Goal: Book appointment/travel/reservation

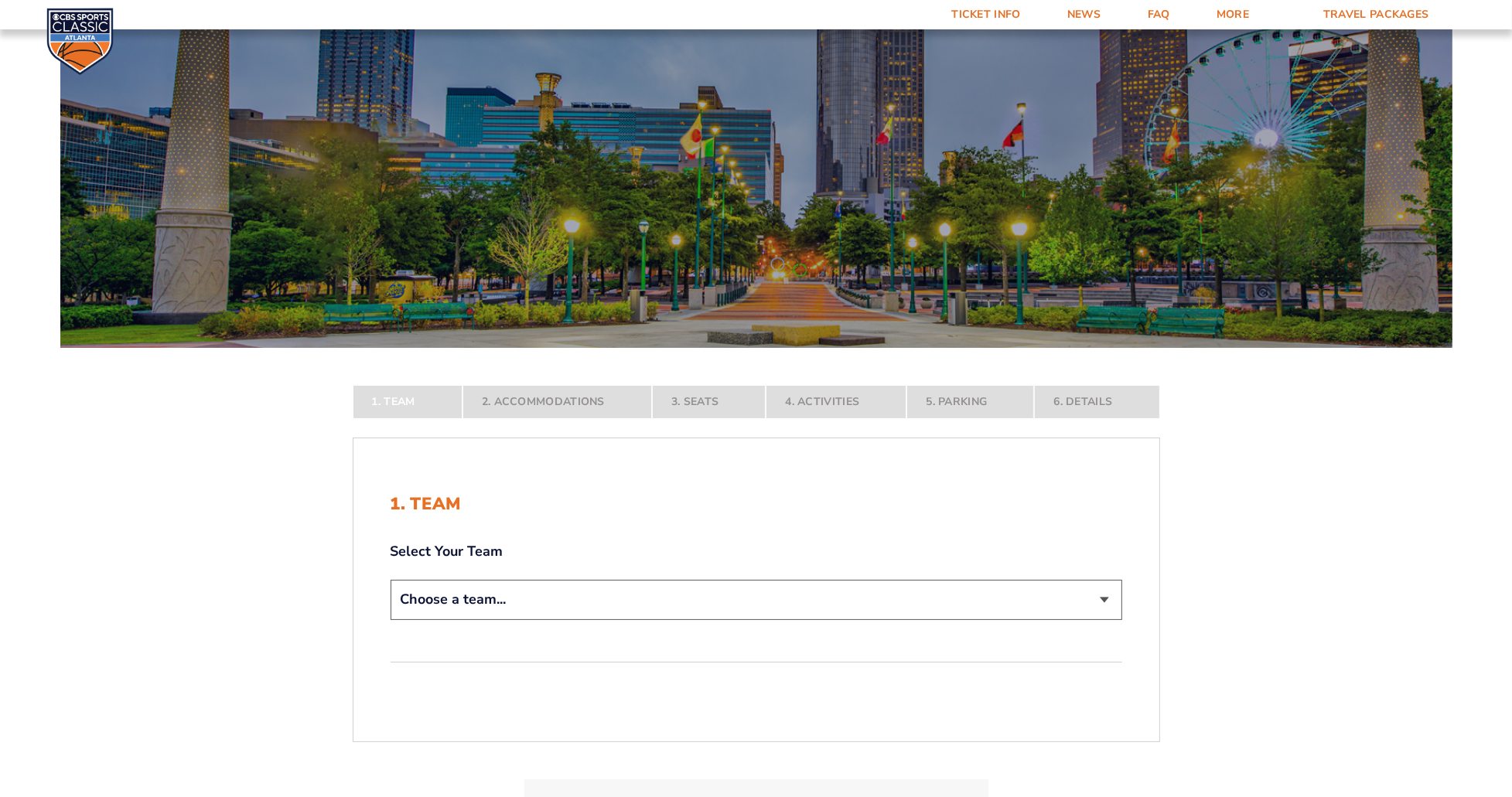
scroll to position [232, 0]
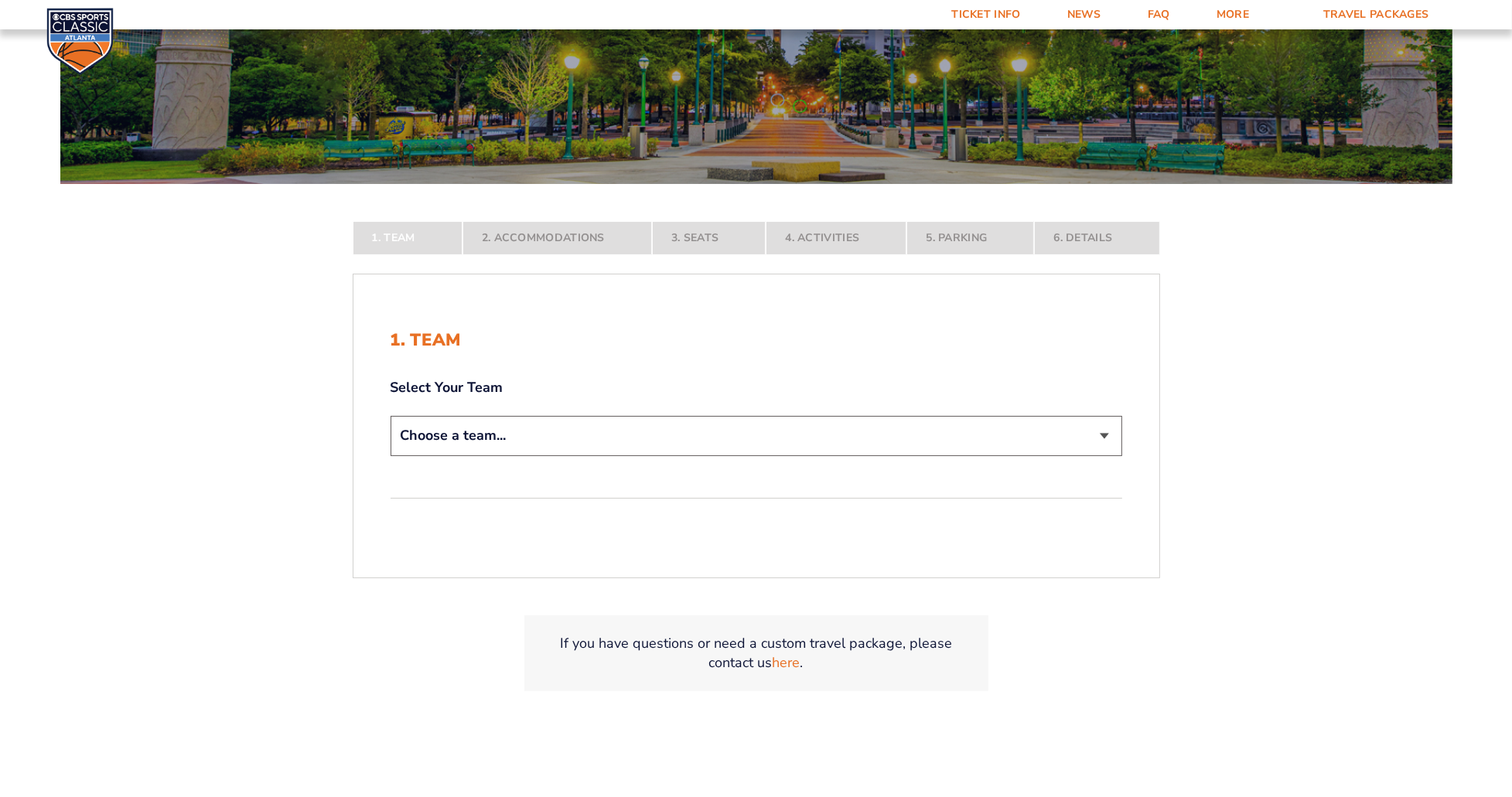
click at [518, 435] on select "Choose a team... [US_STATE] Wildcats [US_STATE] State Buckeyes [US_STATE] Tar H…" at bounding box center [756, 435] width 732 height 39
select select "12956"
click at [391, 456] on select "Choose a team... [US_STATE] Wildcats [US_STATE] State Buckeyes [US_STATE] Tar H…" at bounding box center [756, 435] width 732 height 39
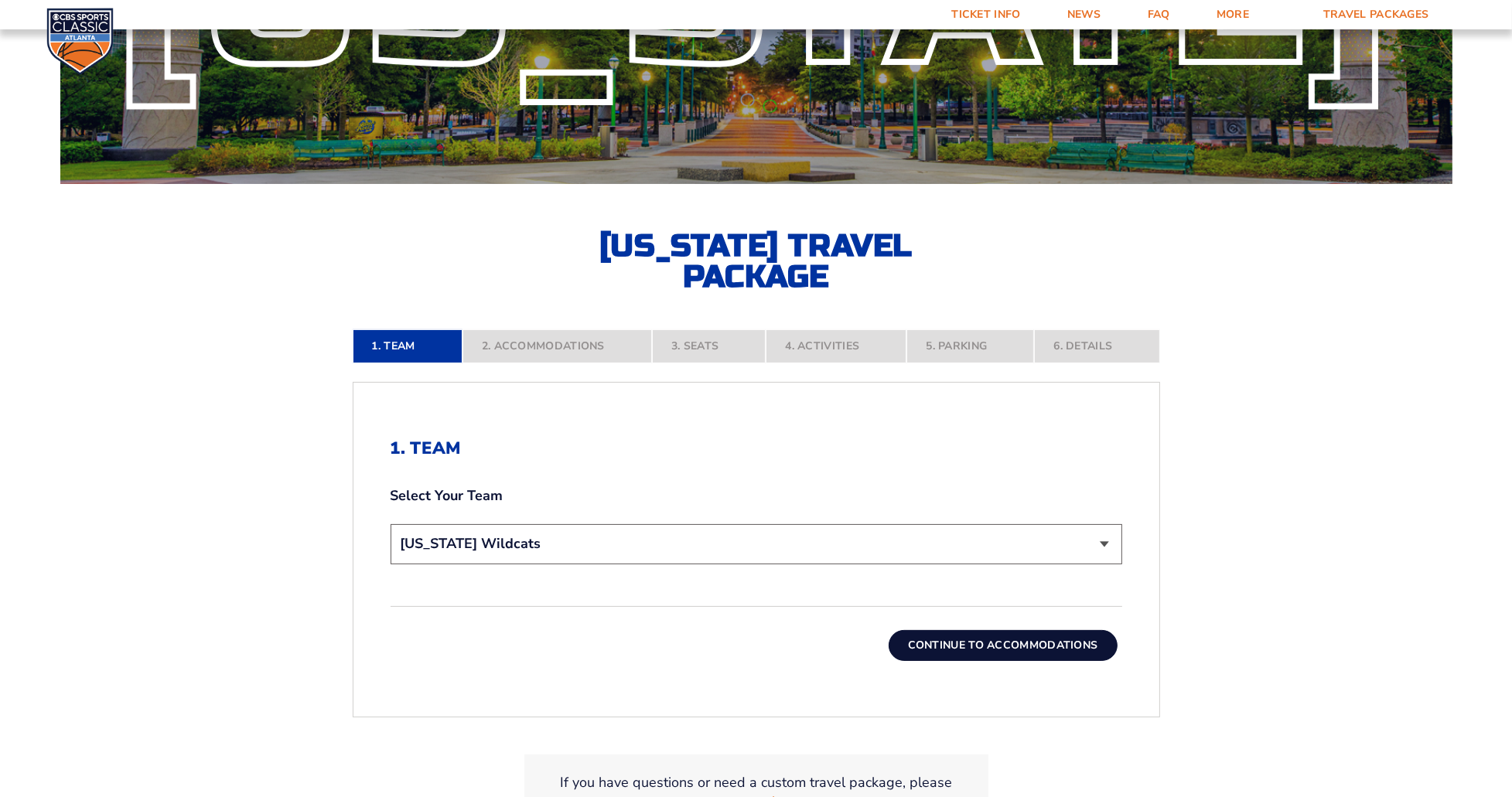
click at [925, 646] on button "Continue To Accommodations" at bounding box center [1004, 646] width 229 height 31
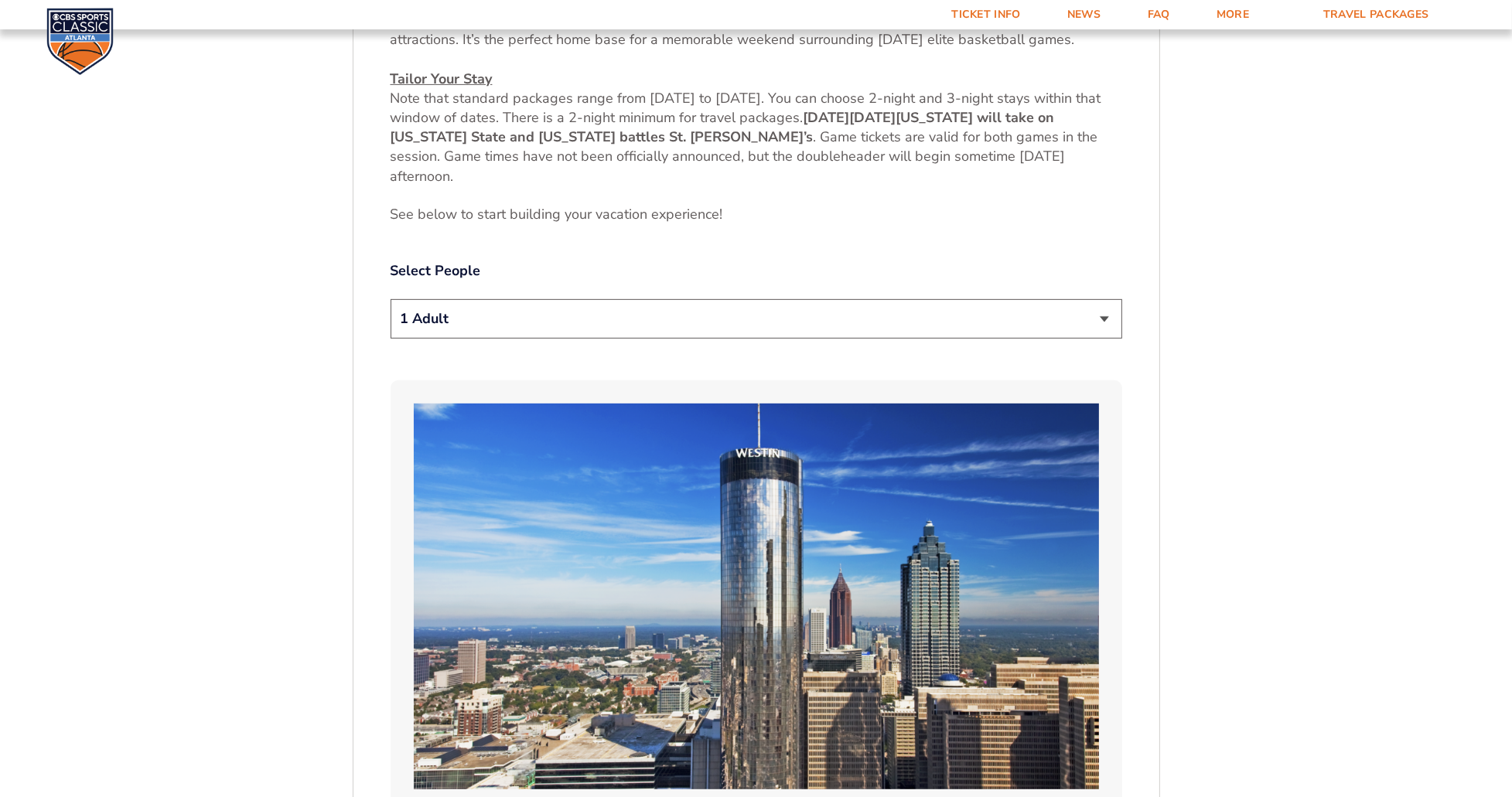
scroll to position [842, 0]
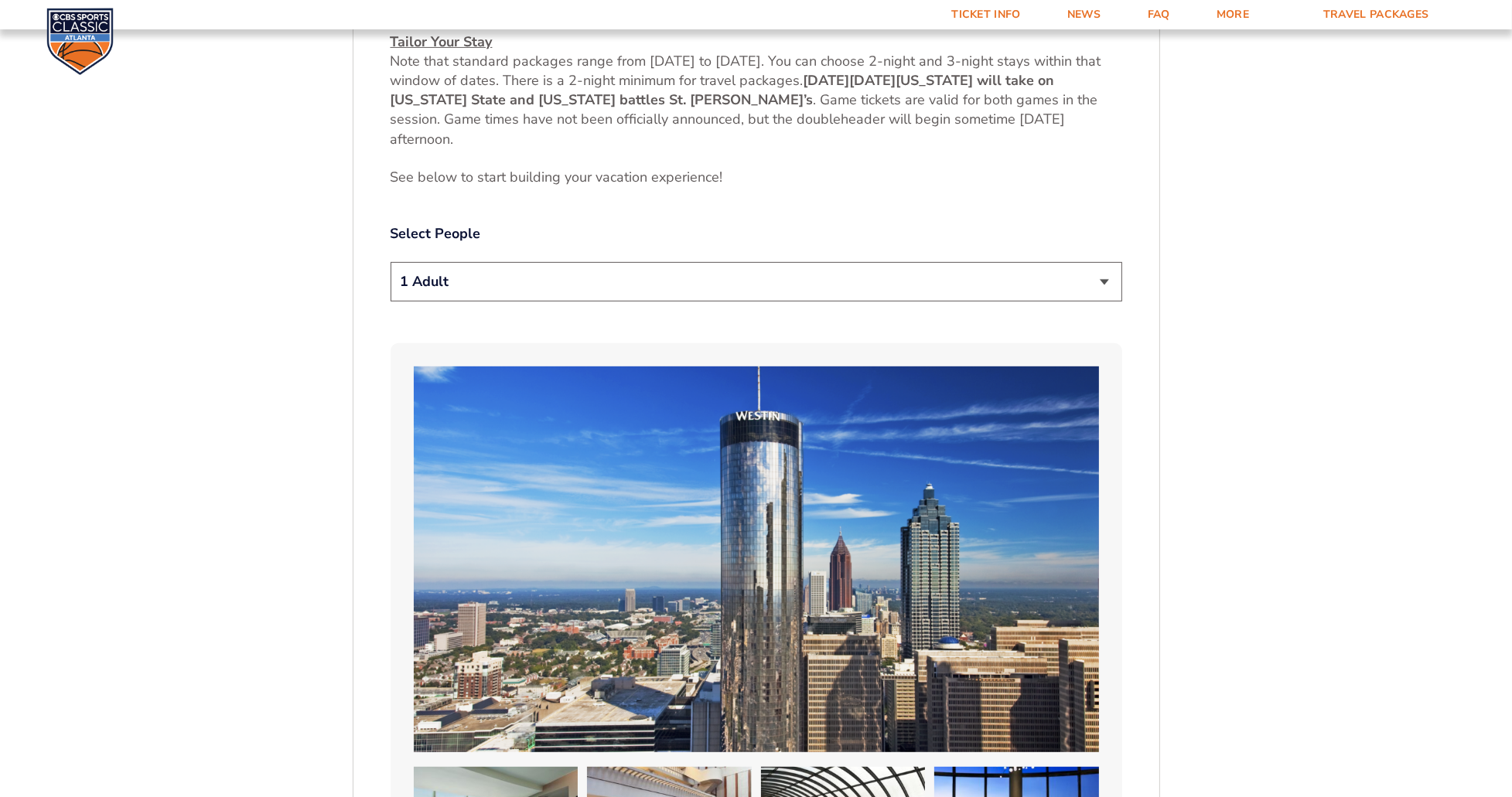
click at [806, 293] on select "1 Adult 2 Adults 3 Adults 4 Adults 2 Adults + 1 Child 2 Adults + 2 Children 2 A…" at bounding box center [756, 282] width 732 height 39
select select "4 Adults"
click at [391, 262] on select "1 Adult 2 Adults 3 Adults 4 Adults 2 Adults + 1 Child 2 Adults + 2 Children 2 A…" at bounding box center [756, 282] width 732 height 39
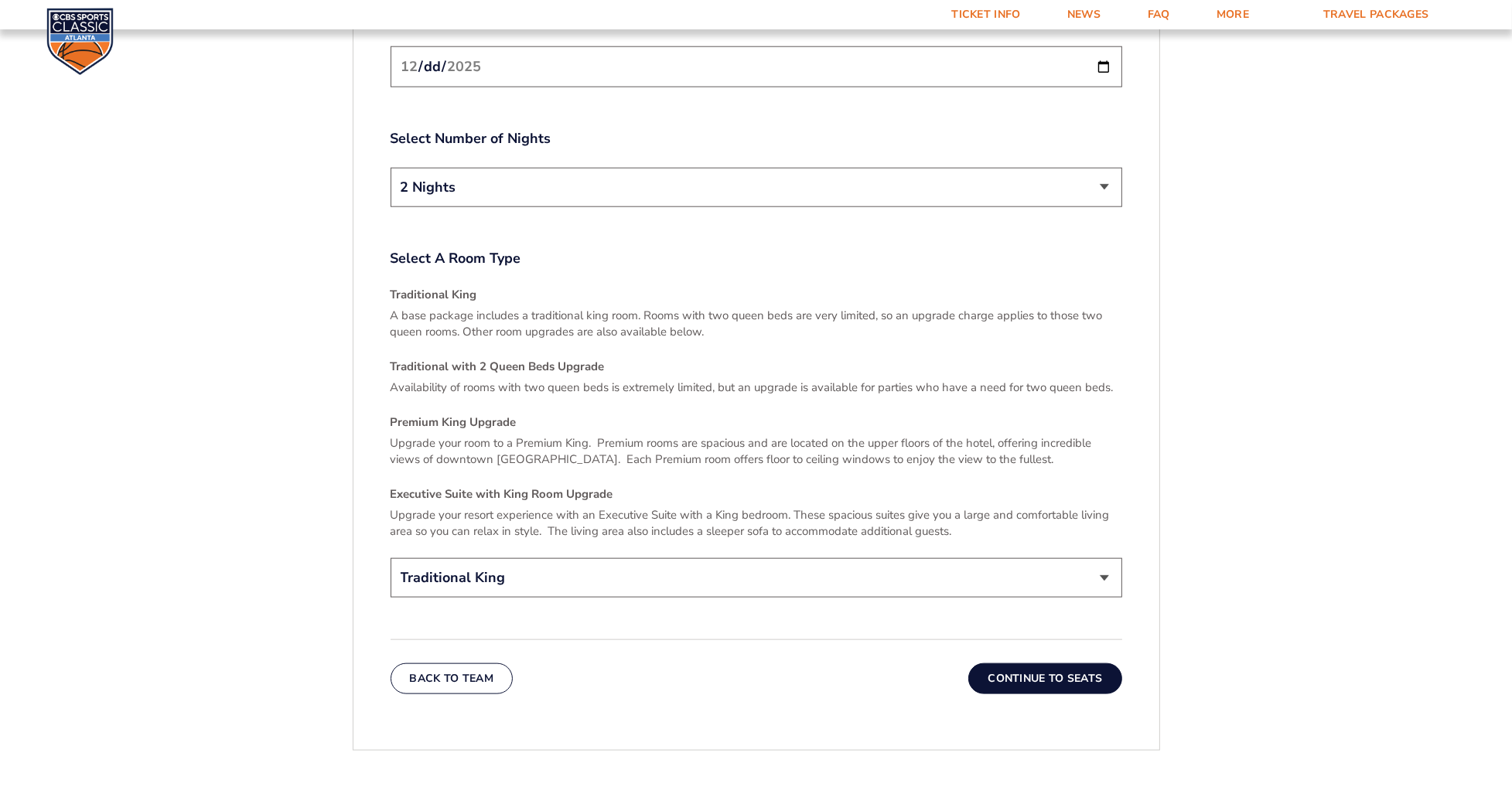
scroll to position [2233, 0]
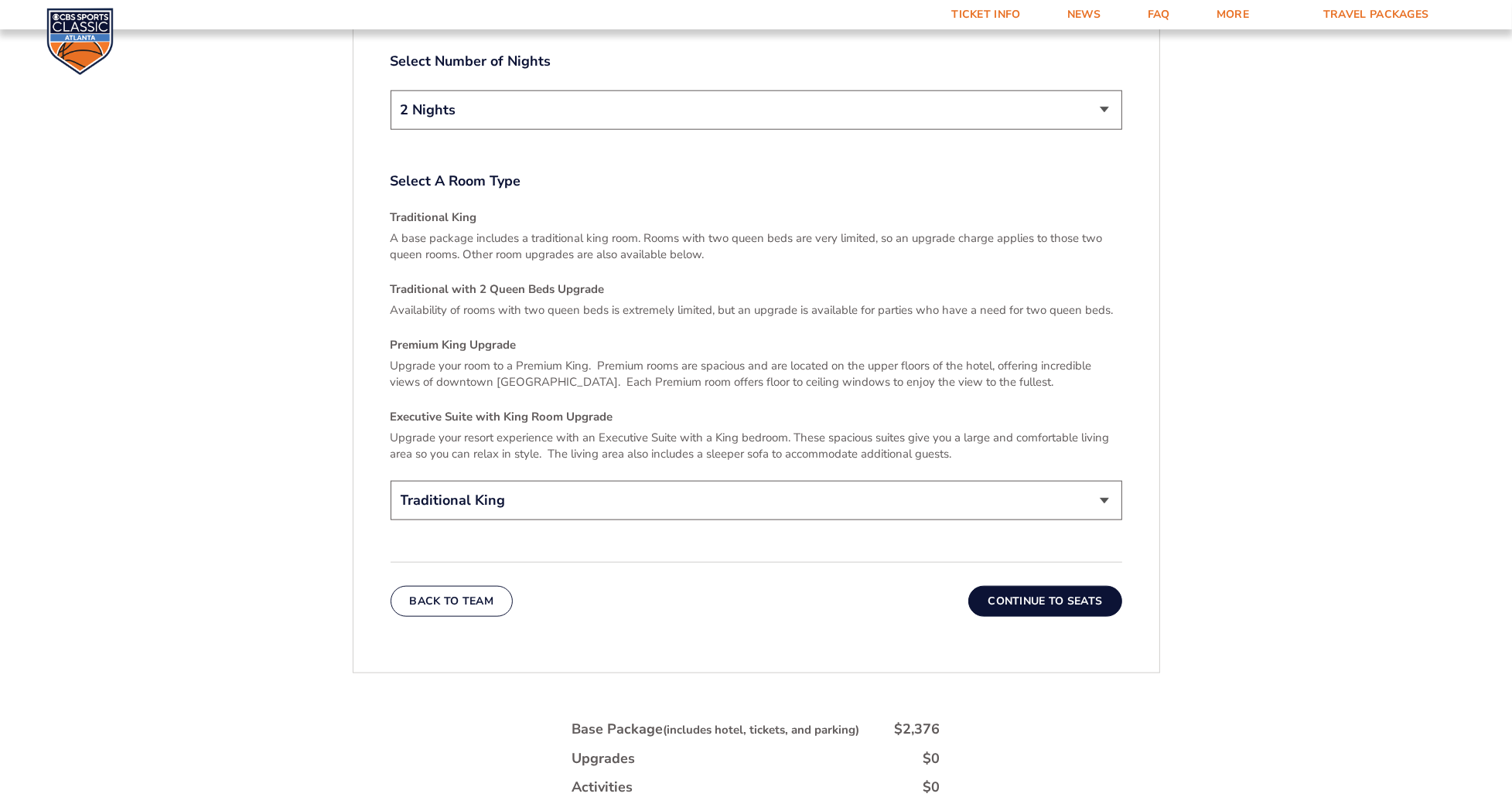
click at [512, 484] on select "Traditional King Traditional with 2 Queen Beds Upgrade (+$45 per night) Premium…" at bounding box center [756, 500] width 732 height 39
select select "Traditional with 2 Queen Beds Upgrade"
click at [391, 481] on select "Traditional King Traditional with 2 Queen Beds Upgrade (+$45 per night) Premium…" at bounding box center [756, 500] width 732 height 39
click at [1031, 588] on button "Continue To Seats" at bounding box center [1044, 601] width 153 height 31
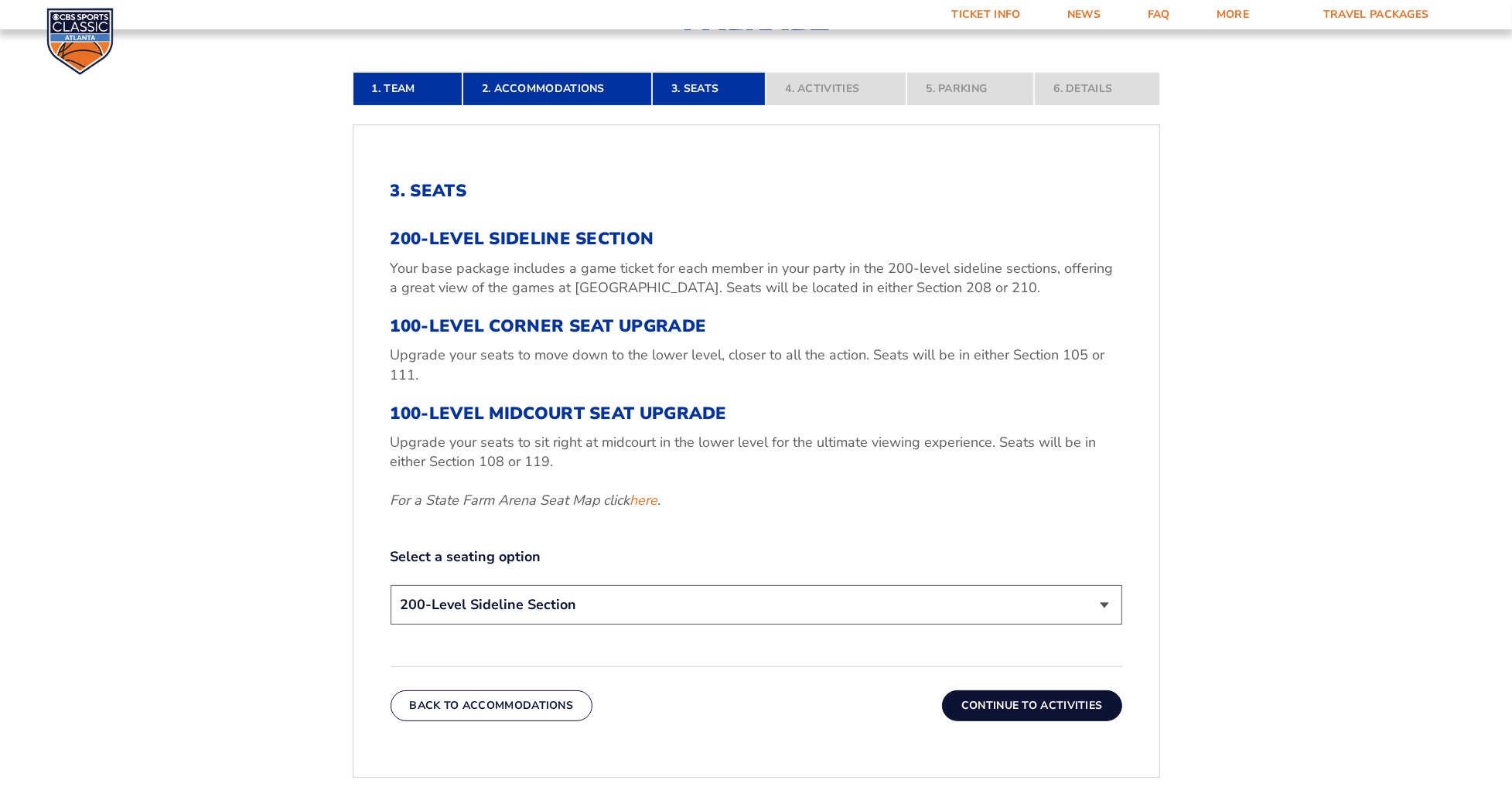
scroll to position [532, 0]
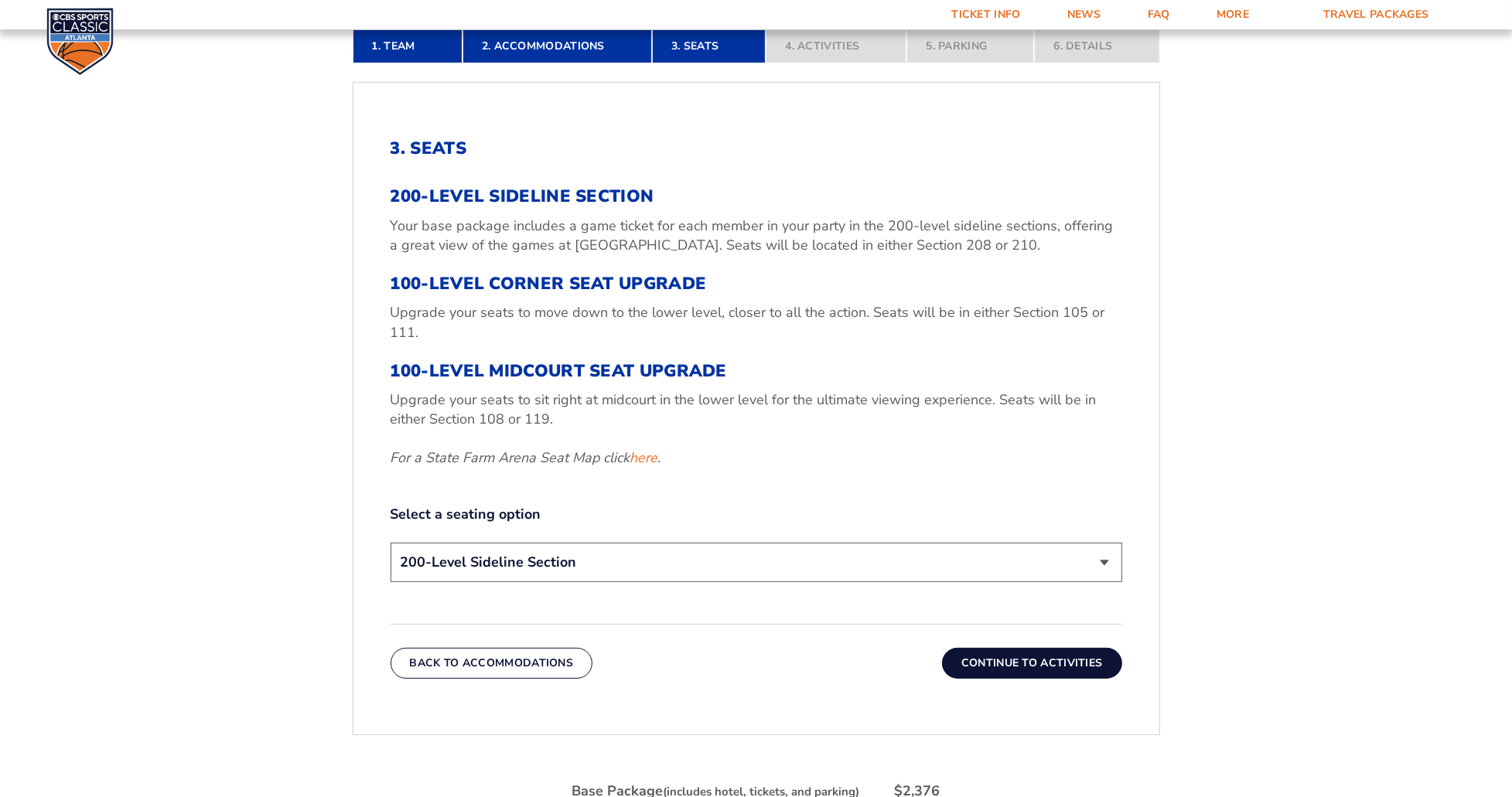
click at [518, 553] on select "200-Level Sideline Section 100-Level Corner Seat Upgrade (+$120 per person) 100…" at bounding box center [756, 562] width 732 height 39
click at [391, 543] on select "200-Level Sideline Section 100-Level Corner Seat Upgrade (+$120 per person) 100…" at bounding box center [756, 562] width 732 height 39
click at [1006, 654] on button "Continue To Activities" at bounding box center [1033, 663] width 180 height 31
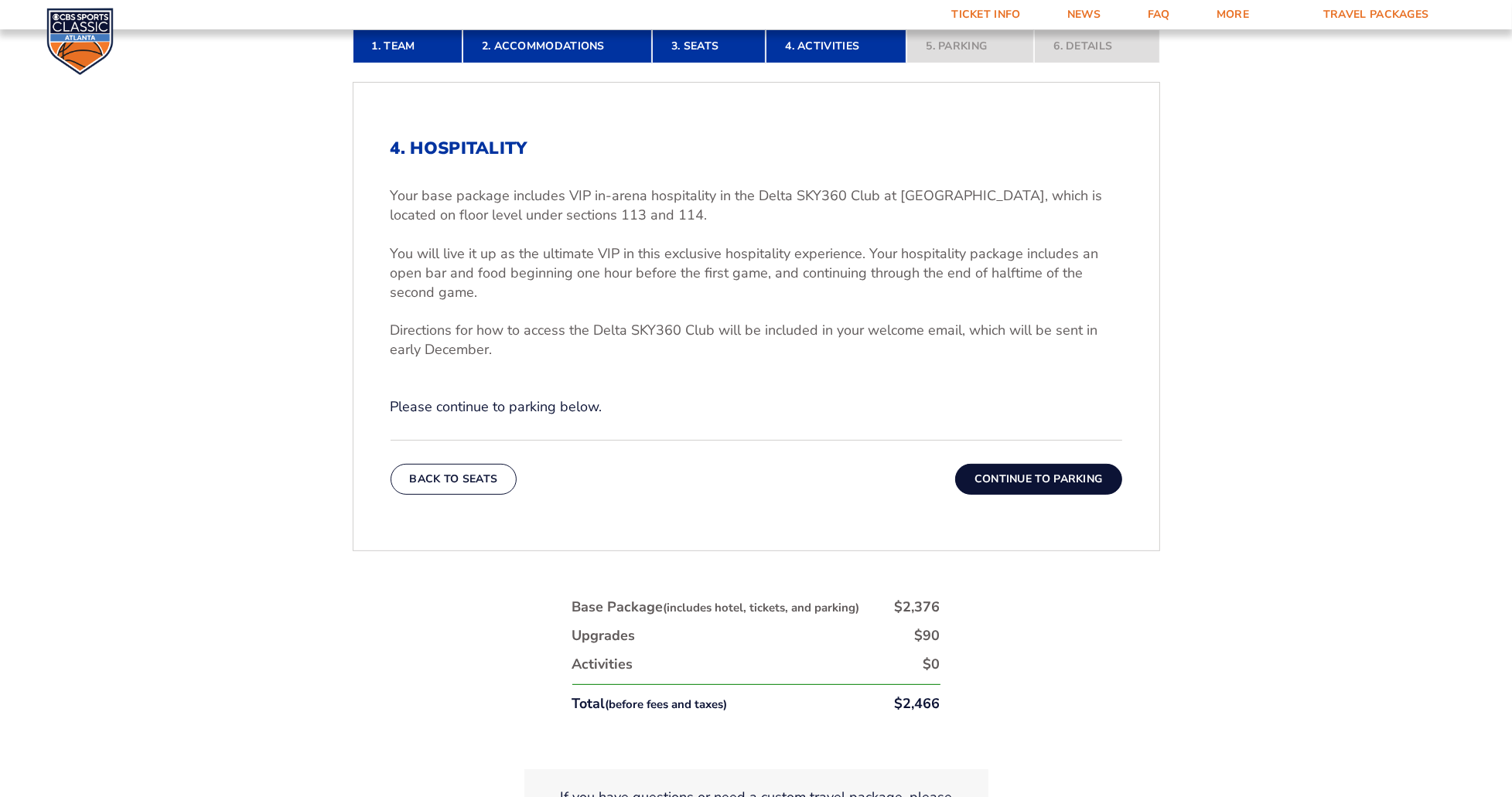
click at [1062, 478] on button "Continue To Parking" at bounding box center [1039, 479] width 167 height 31
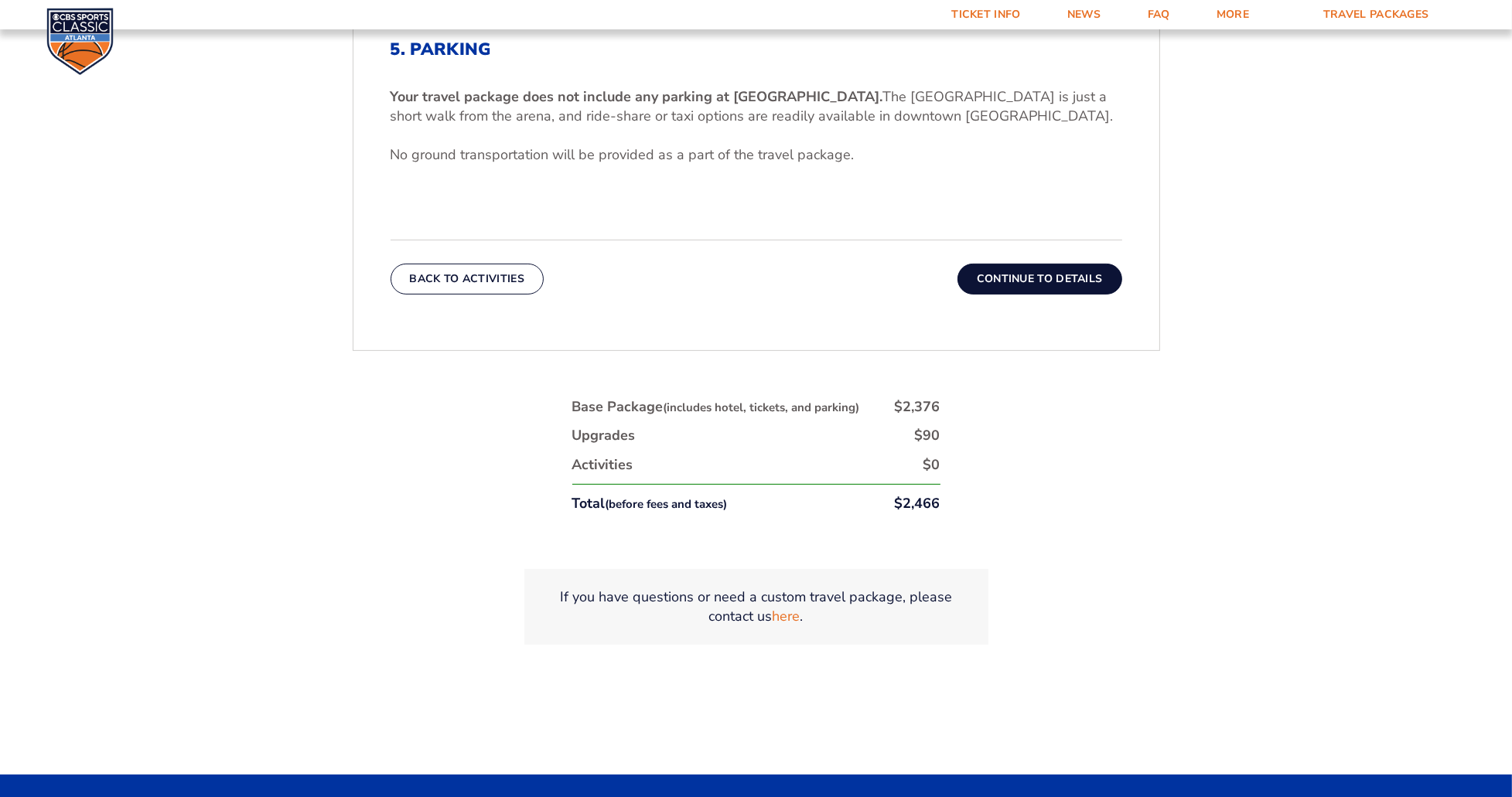
scroll to position [455, 0]
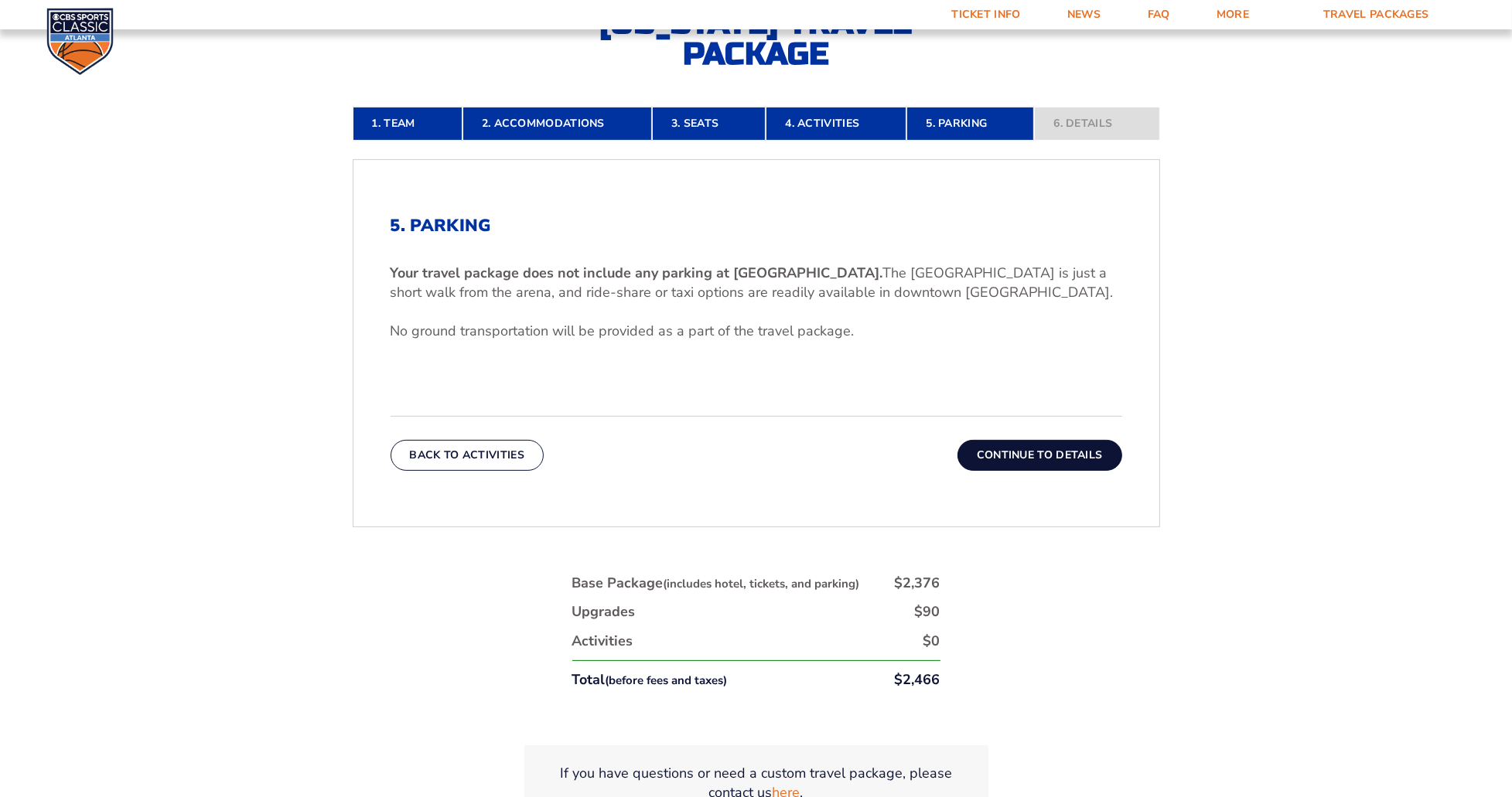
click at [1044, 459] on button "Continue To Details" at bounding box center [1040, 455] width 165 height 31
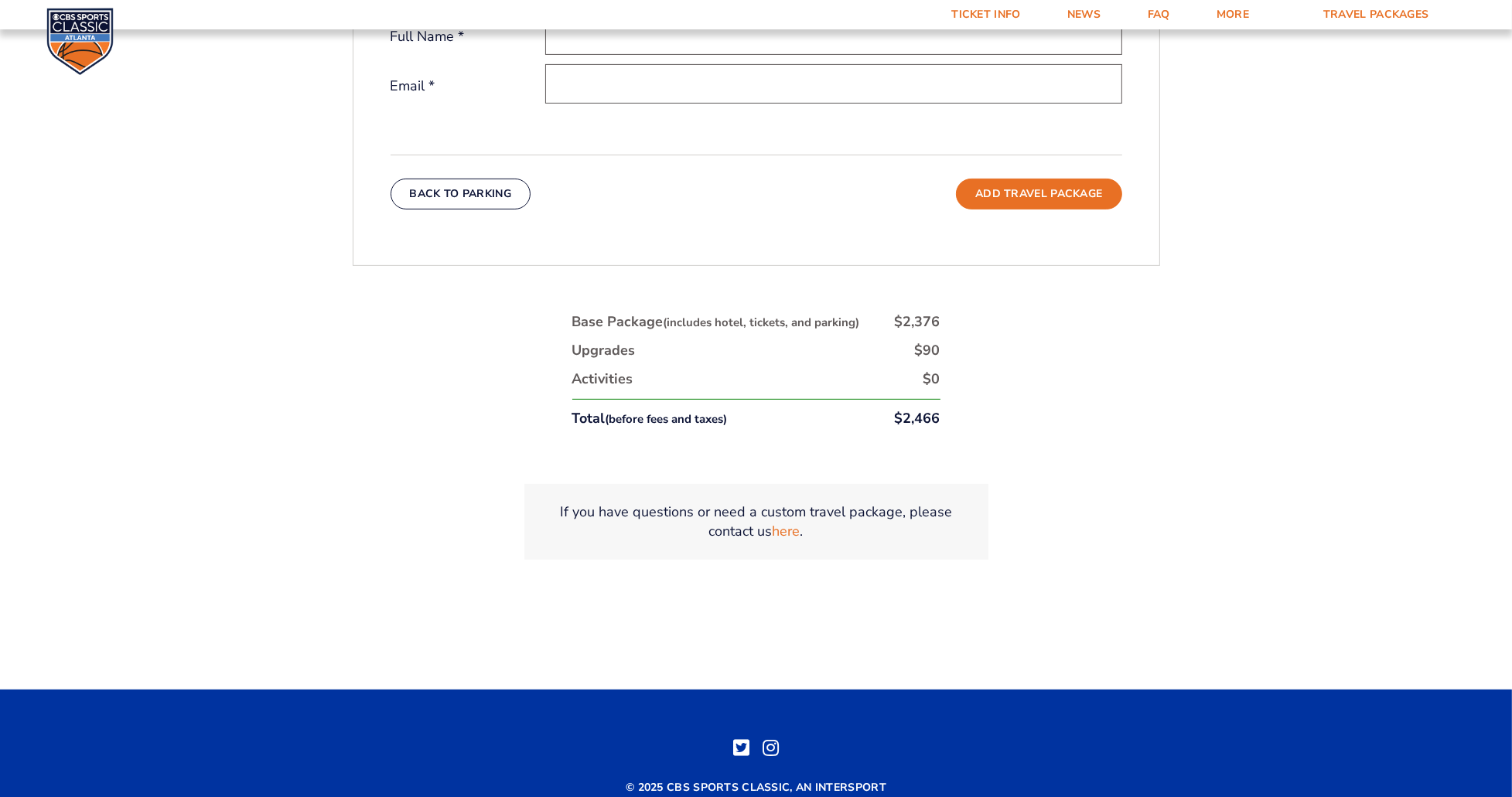
scroll to position [764, 0]
